Goal: Task Accomplishment & Management: Manage account settings

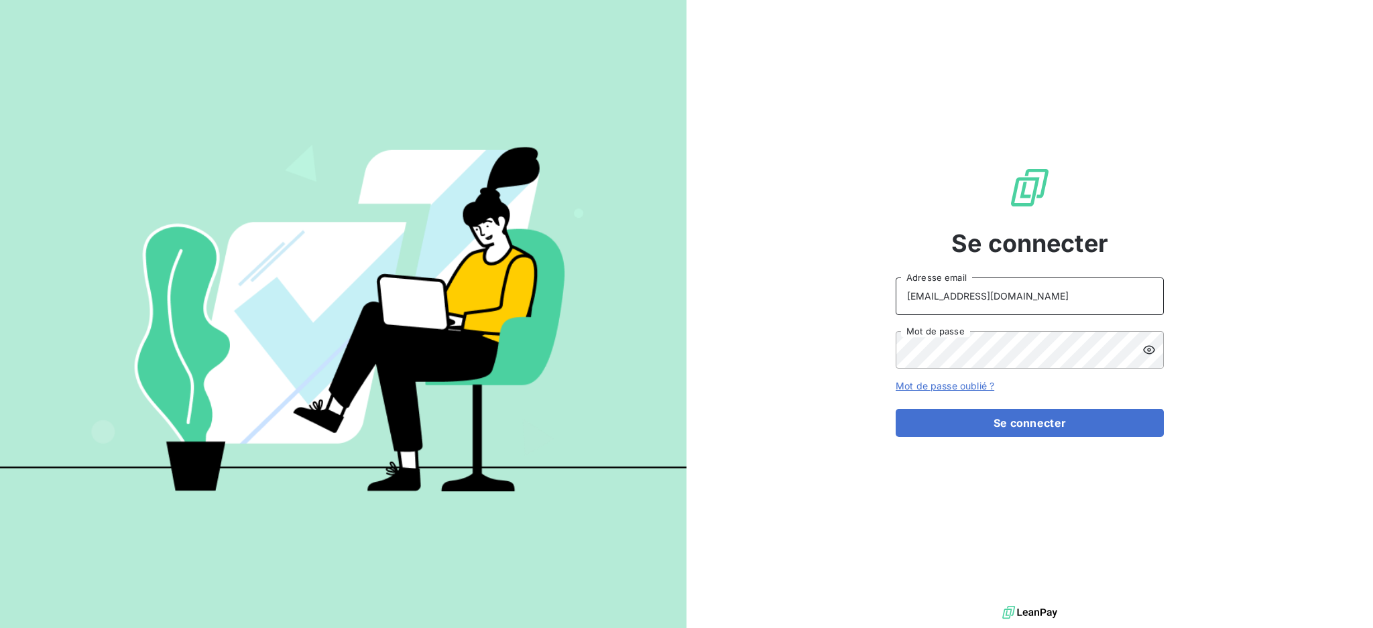
click at [1021, 287] on input "[EMAIL_ADDRESS][DOMAIN_NAME]" at bounding box center [1030, 297] width 268 height 38
type input "[EMAIL_ADDRESS][DOMAIN_NAME]"
click at [1002, 412] on button "Se connecter" at bounding box center [1030, 423] width 268 height 28
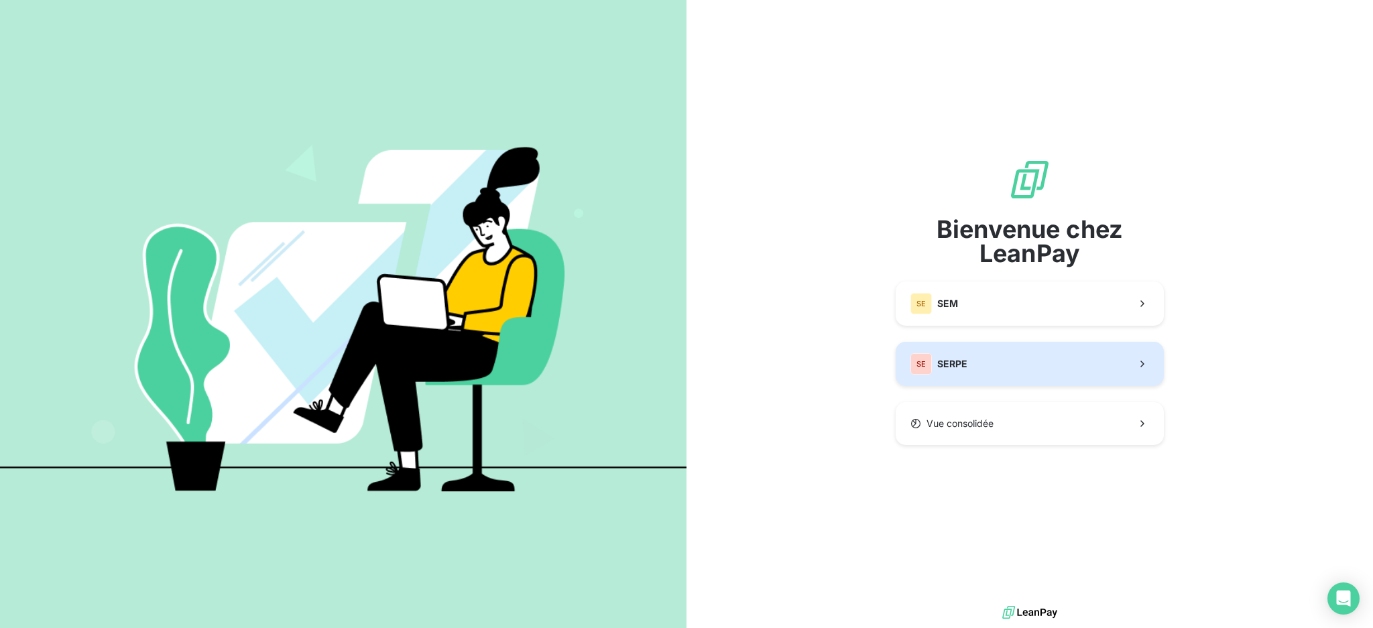
click at [990, 371] on button "SE SERPE" at bounding box center [1030, 364] width 268 height 44
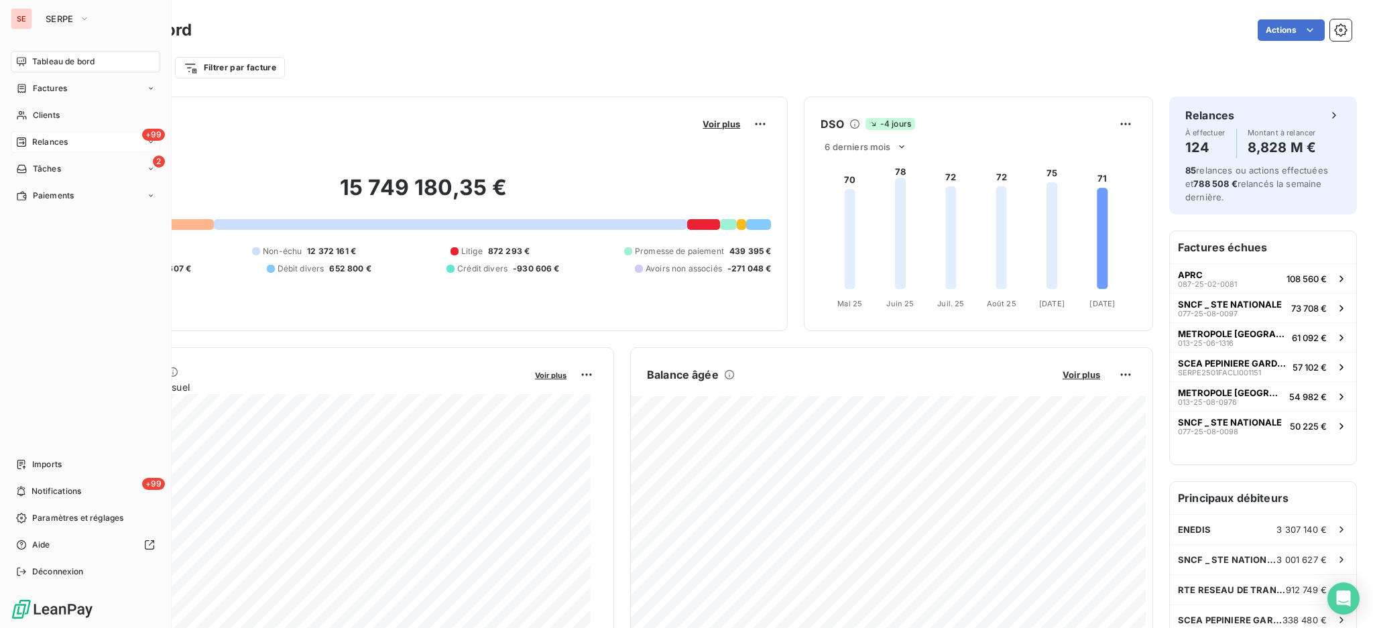
click at [49, 140] on span "Relances" at bounding box center [50, 142] width 36 height 12
click at [50, 280] on span "Tâches" at bounding box center [47, 276] width 28 height 12
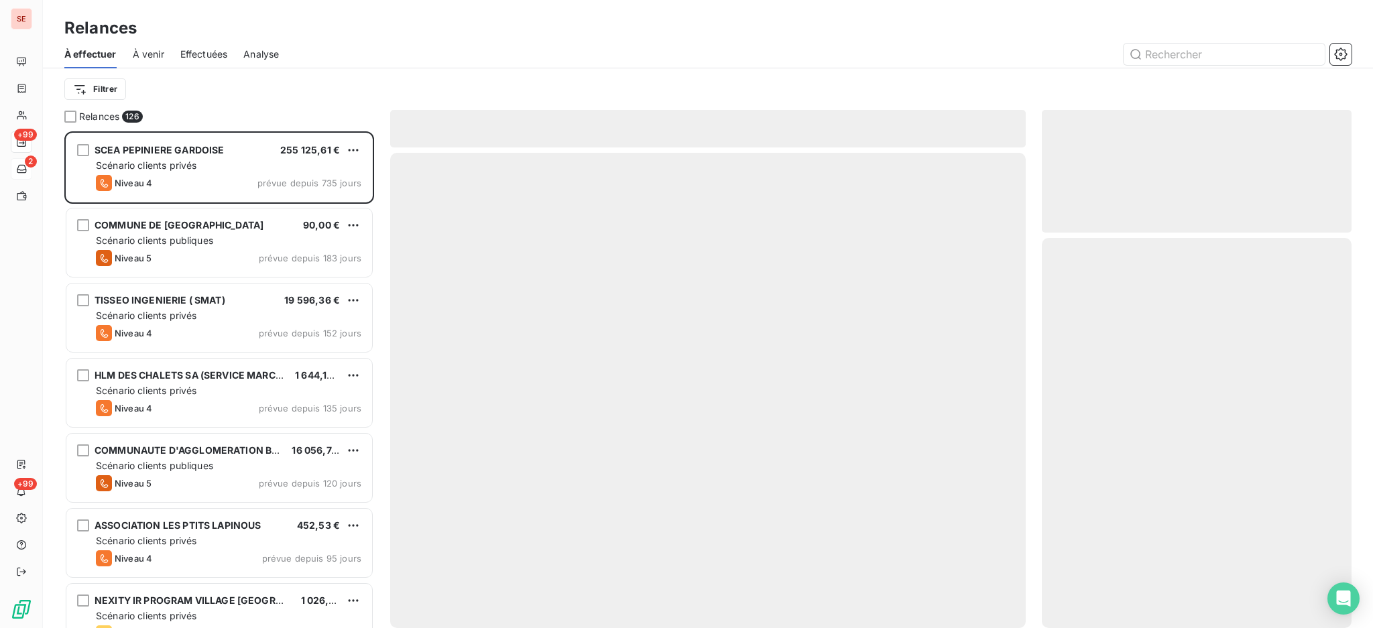
scroll to position [484, 296]
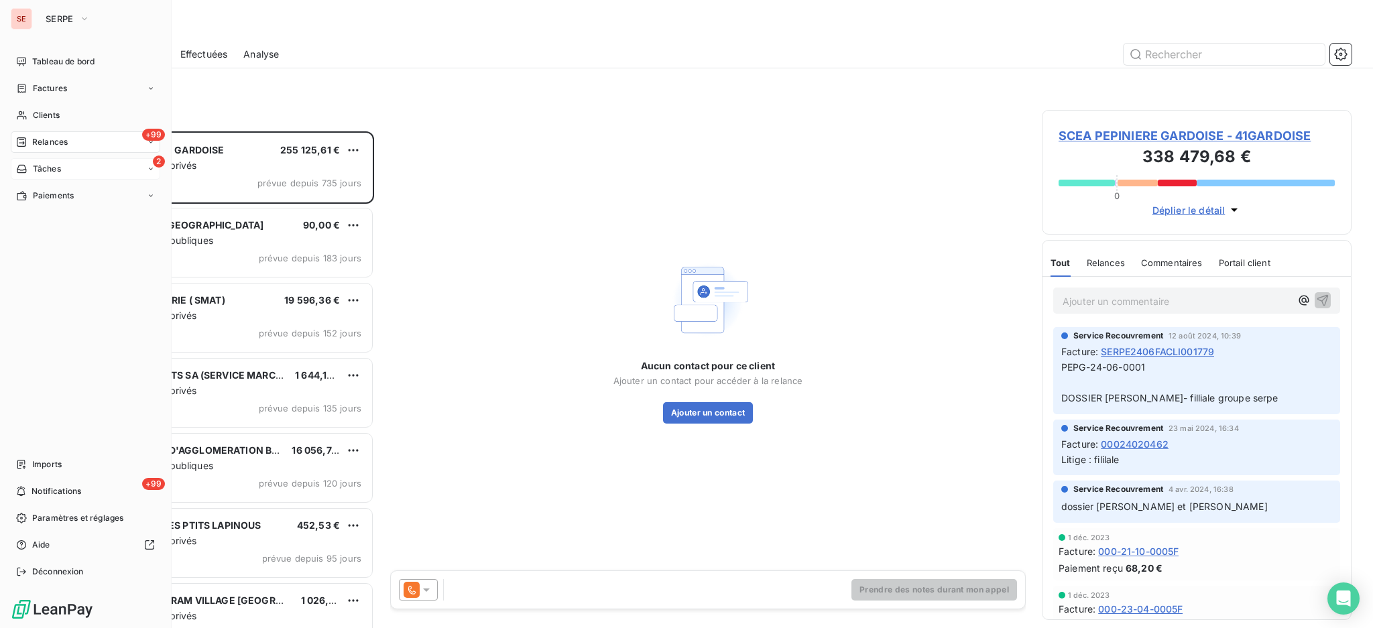
click at [27, 170] on icon at bounding box center [21, 169] width 11 height 11
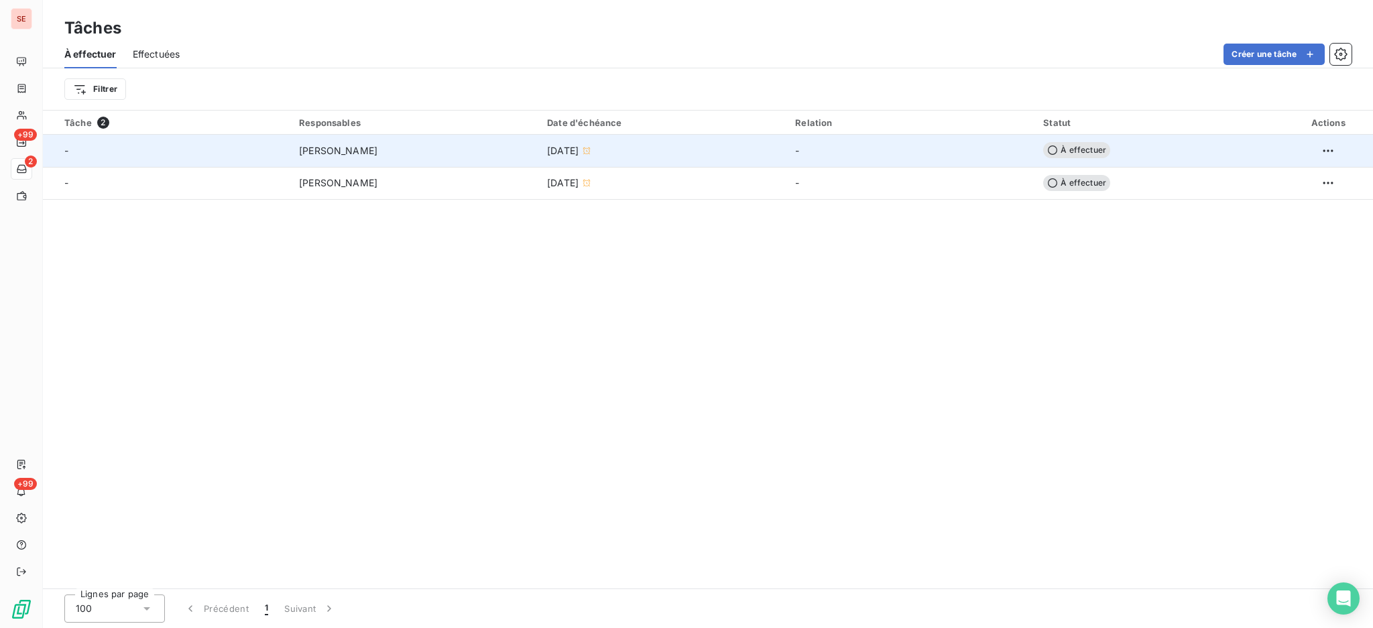
click at [753, 154] on div "[DATE]" at bounding box center [663, 150] width 232 height 13
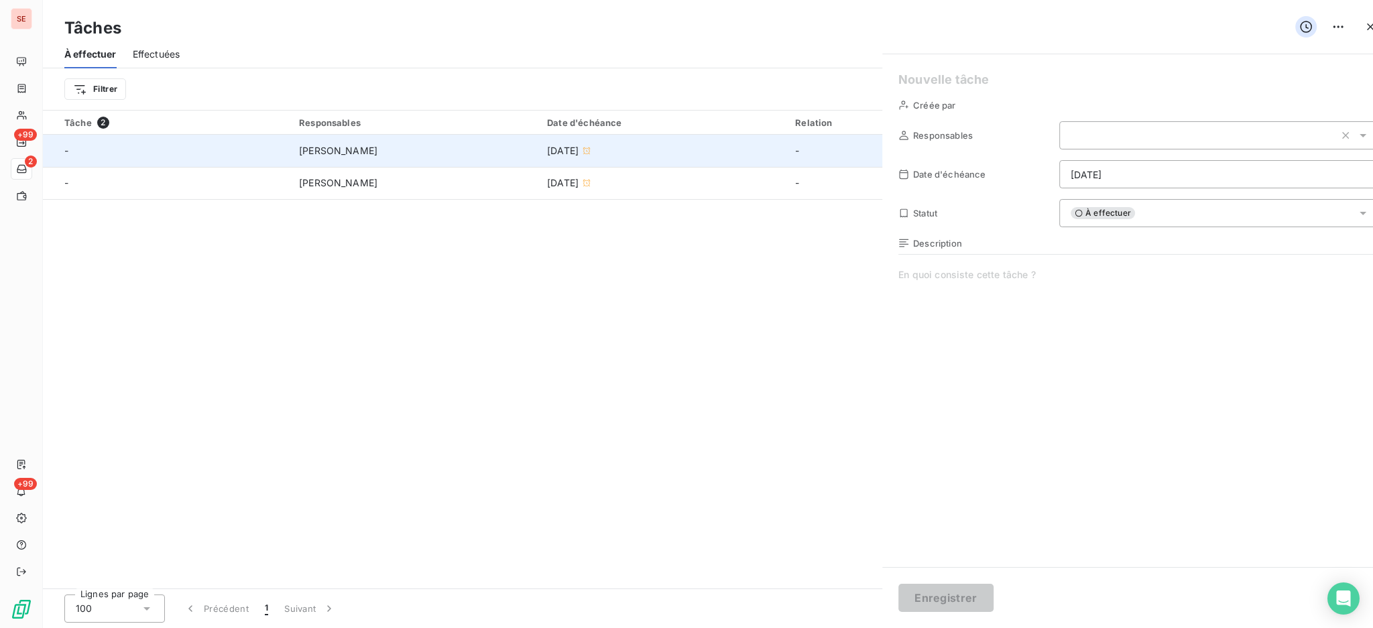
click at [753, 154] on div at bounding box center [686, 314] width 1373 height 628
type input "[DATE]"
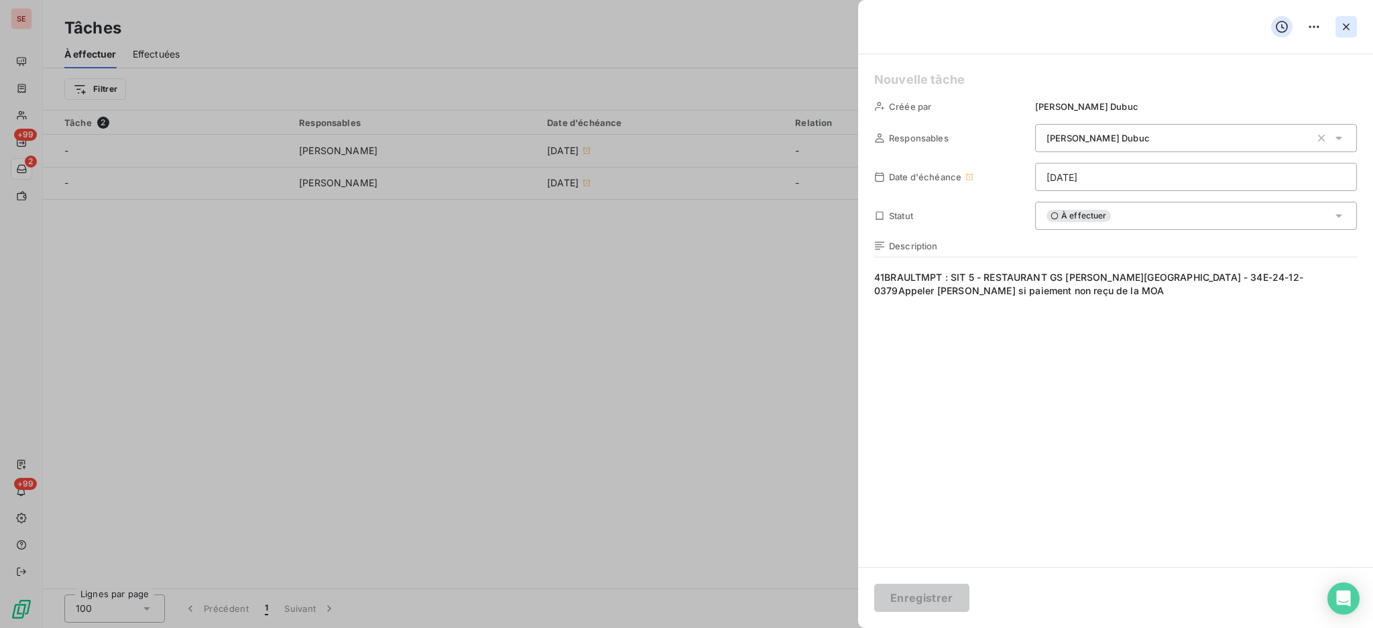
click at [1346, 32] on icon "button" at bounding box center [1346, 26] width 13 height 13
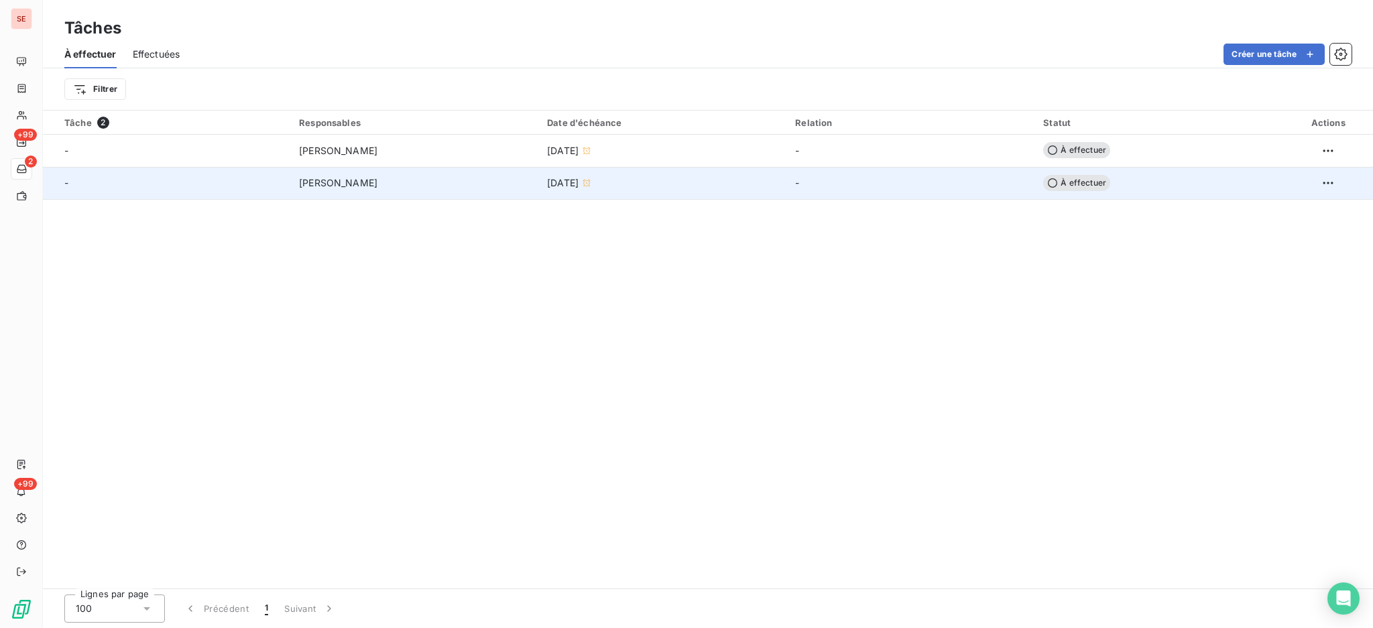
click at [745, 187] on div "[DATE]" at bounding box center [663, 182] width 232 height 13
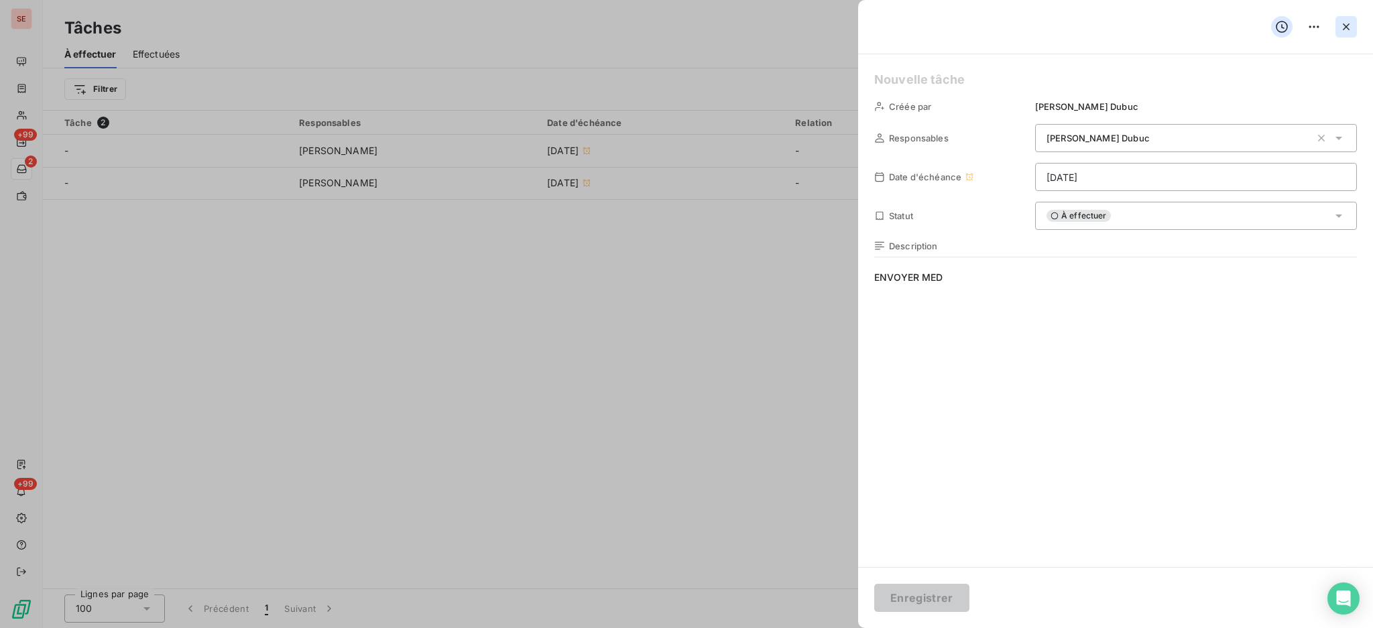
click at [1344, 28] on icon "button" at bounding box center [1346, 26] width 7 height 7
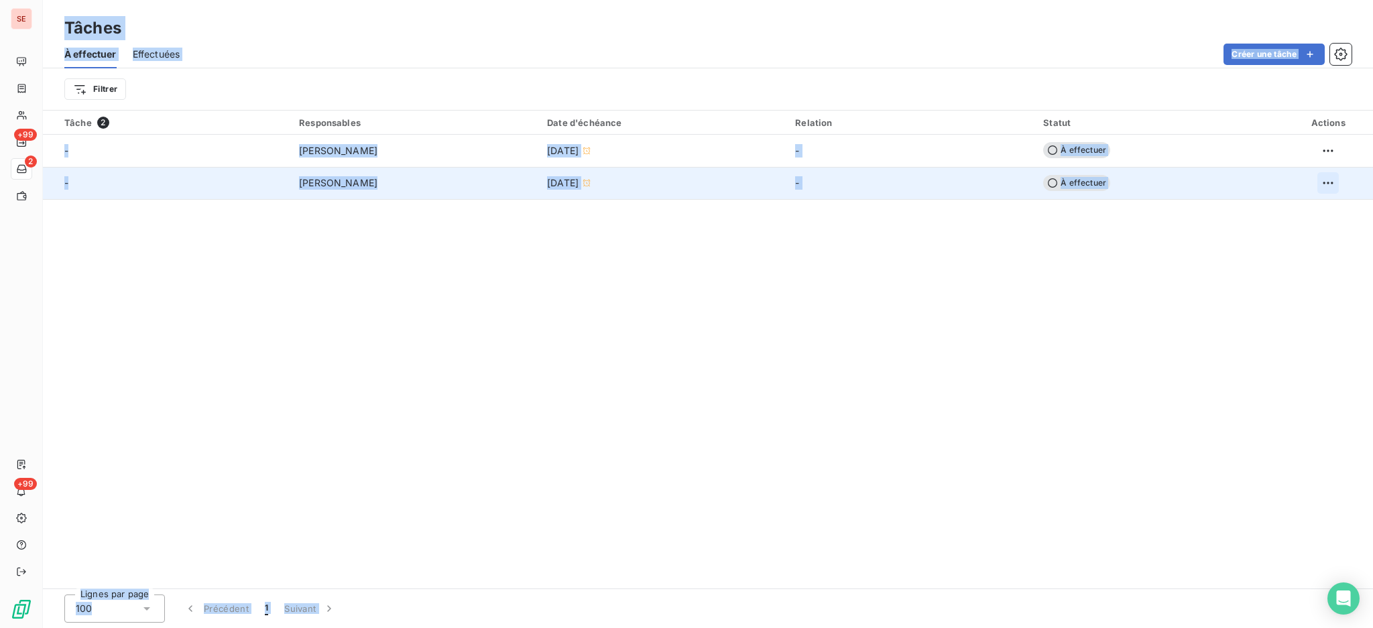
click at [1331, 182] on html "SE +99 2 +99 Tâches À effectuer Effectuées Créer une tâche Filtrer Tâche 2 Resp…" at bounding box center [686, 314] width 1373 height 628
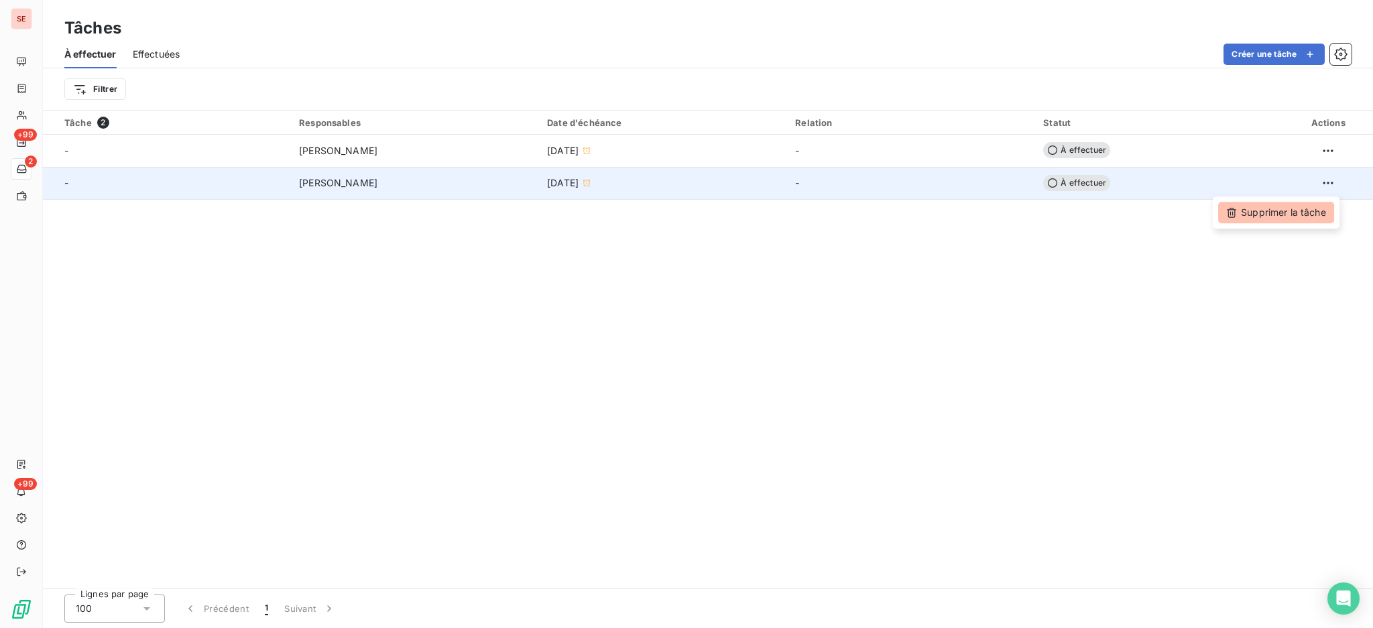
click at [1315, 219] on div "Supprimer la tâche" at bounding box center [1276, 212] width 116 height 21
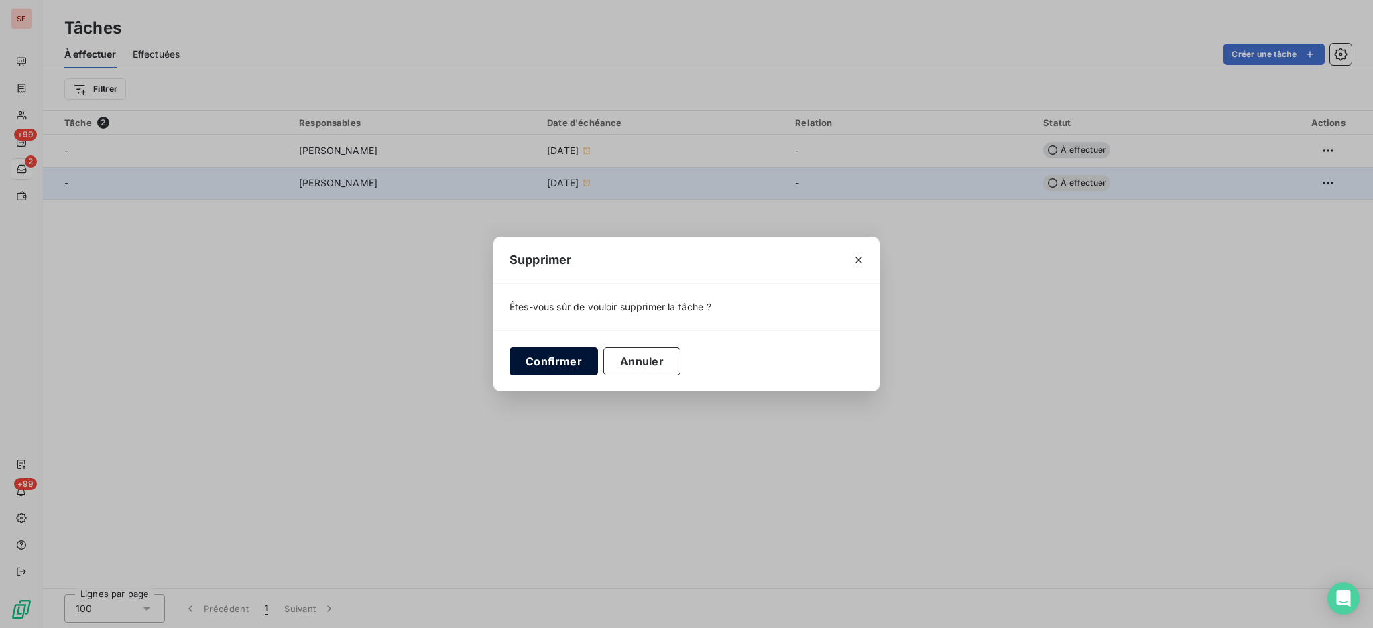
click at [578, 369] on button "Confirmer" at bounding box center [554, 361] width 89 height 28
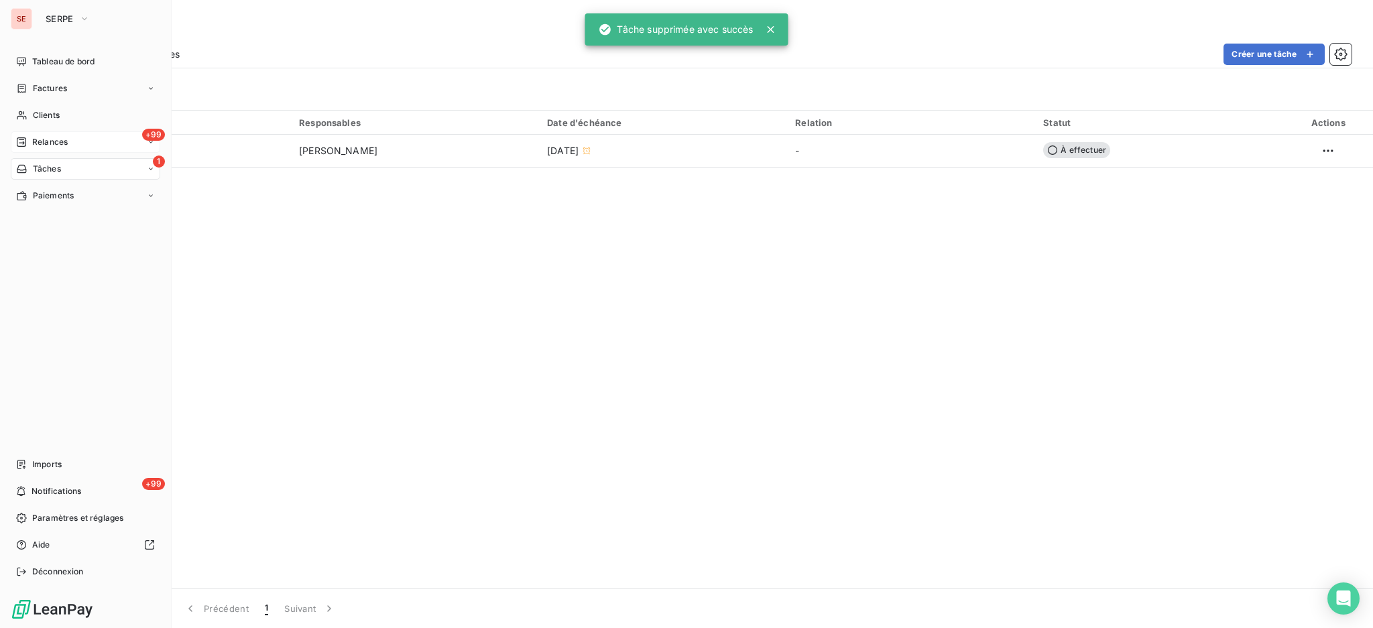
click at [46, 137] on span "Relances" at bounding box center [50, 142] width 36 height 12
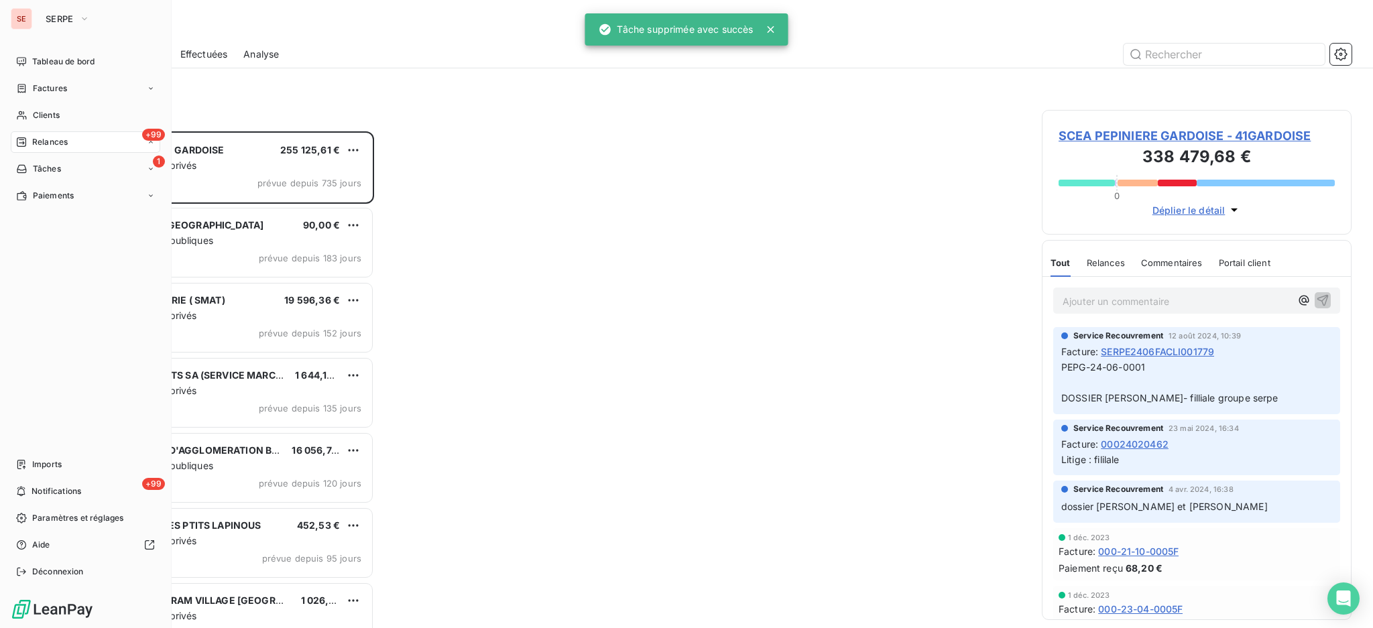
scroll to position [484, 296]
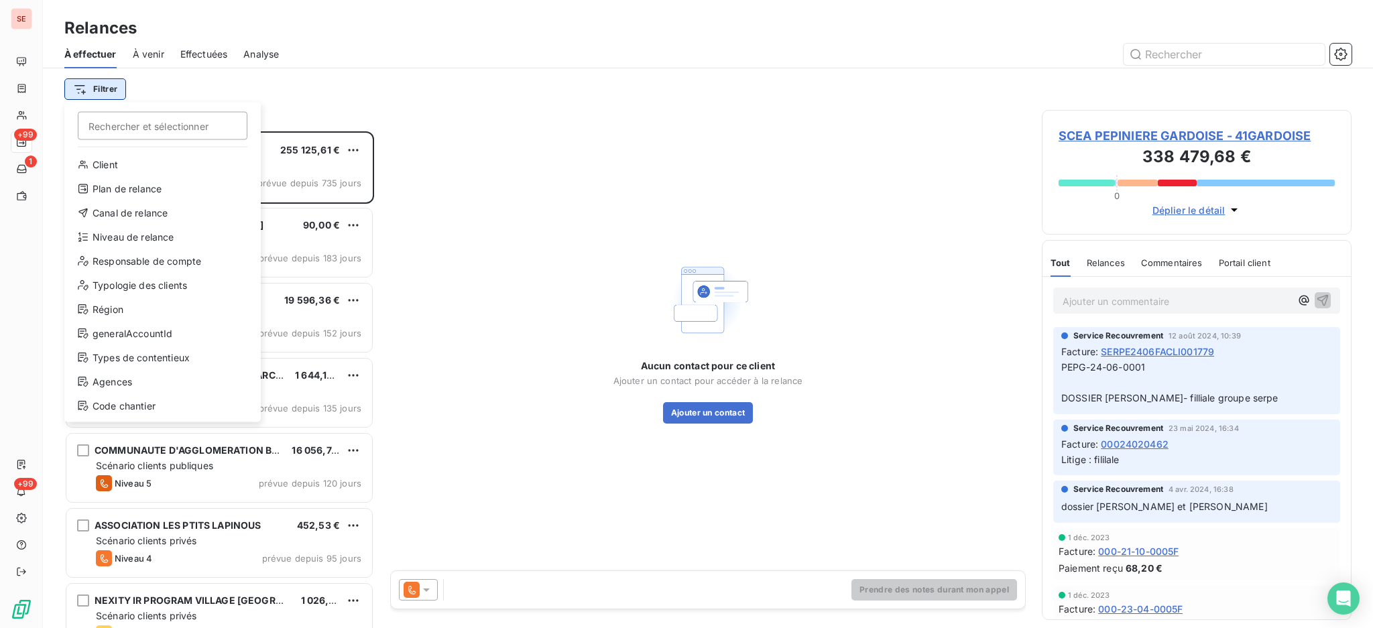
click at [91, 90] on html "SE +99 1 +99 Relances À effectuer À venir Effectuées Analyse Filtrer Rechercher…" at bounding box center [686, 314] width 1373 height 628
click at [496, 59] on html "SE +99 1 +99 Relances À effectuer À venir Effectuées Analyse Filtrer Rechercher…" at bounding box center [686, 314] width 1373 height 628
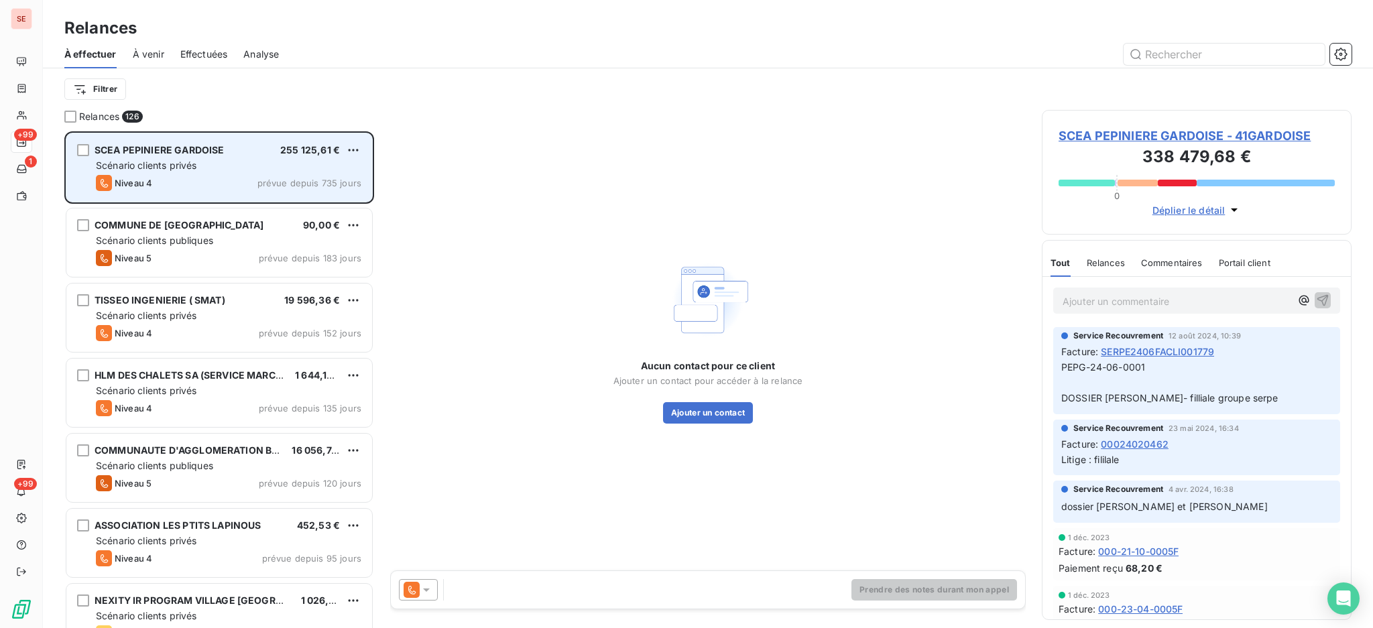
click at [233, 182] on div "Niveau 4 prévue depuis 735 jours" at bounding box center [229, 183] width 266 height 16
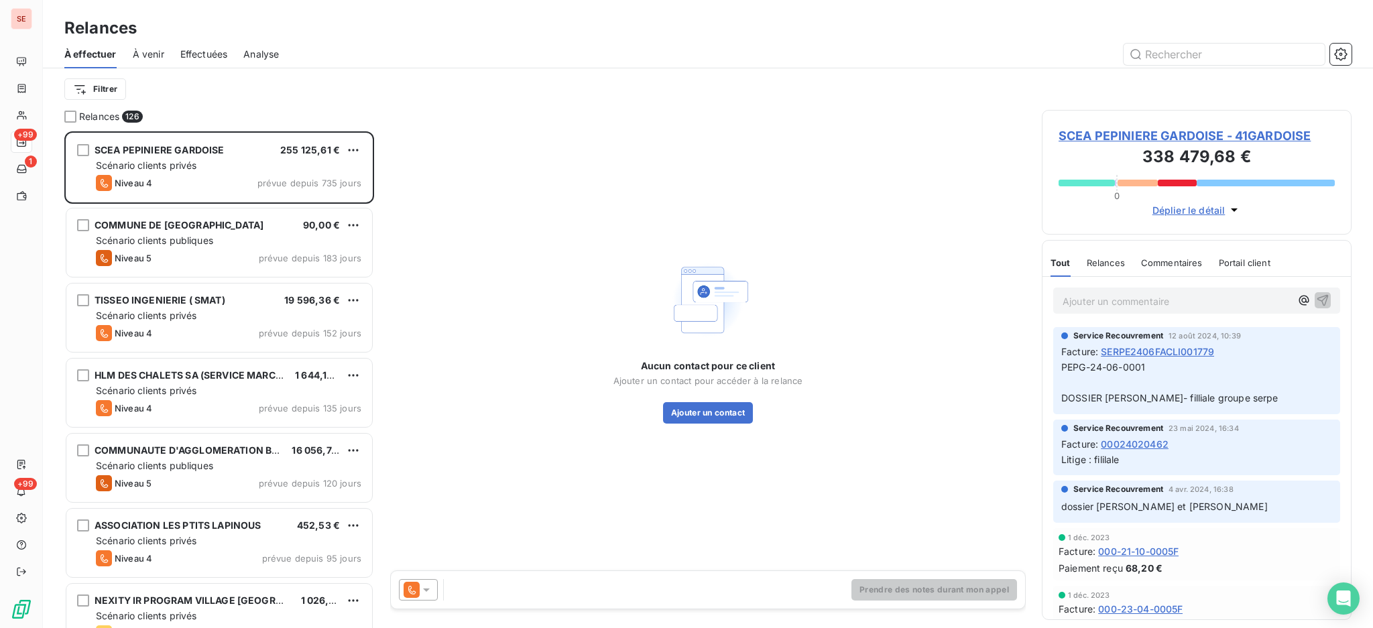
click at [1100, 133] on span "SCEA PEPINIERE GARDOISE - 41GARDOISE" at bounding box center [1197, 136] width 276 height 18
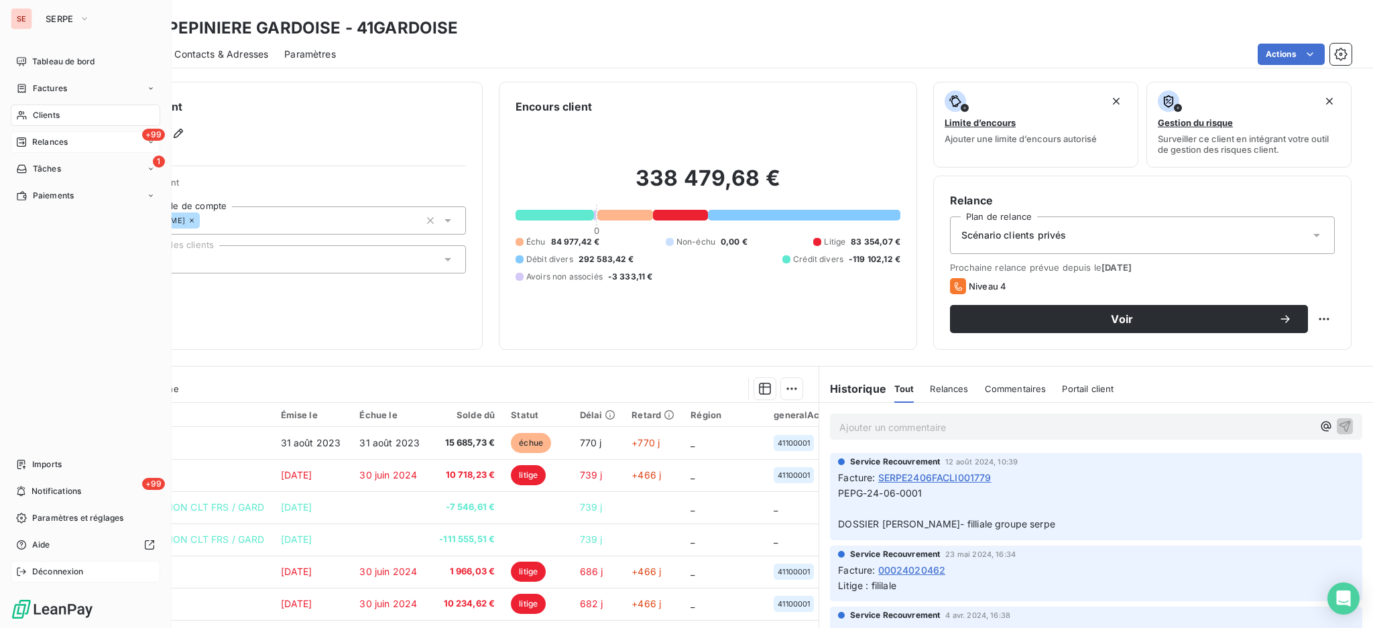
click at [72, 570] on span "Déconnexion" at bounding box center [58, 572] width 52 height 12
